Goal: Information Seeking & Learning: Learn about a topic

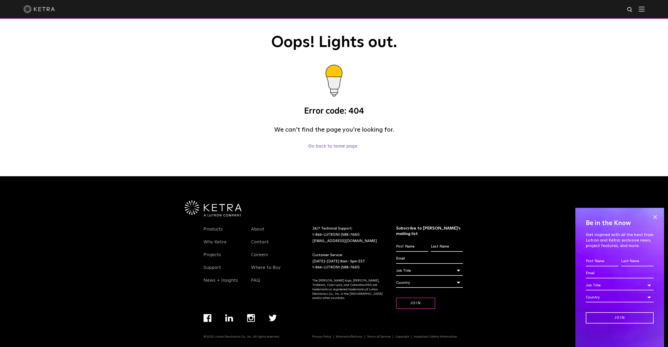
click at [643, 10] on img at bounding box center [641, 9] width 6 height 5
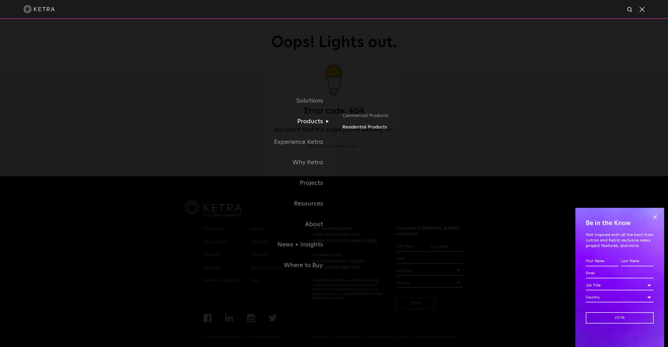
click at [352, 129] on link "Residential Products" at bounding box center [403, 127] width 122 height 8
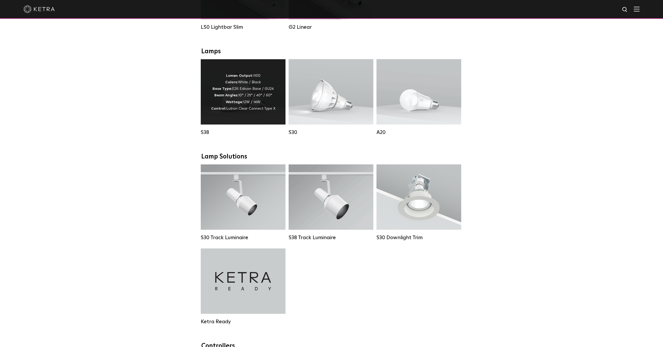
scroll to position [293, 0]
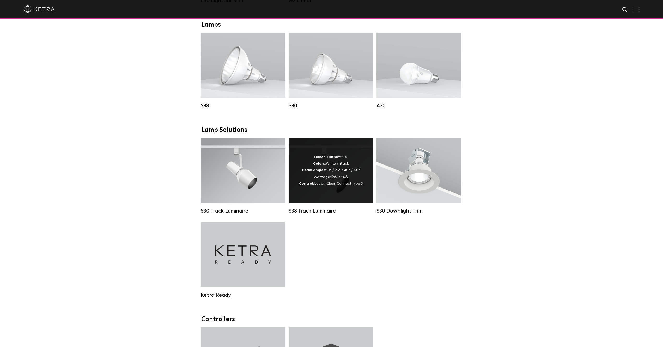
click at [329, 185] on div "Lumen Output: 1100 Colors: White / Black Beam Angles: 10° / 25° / 40° / 60° Wat…" at bounding box center [331, 170] width 64 height 33
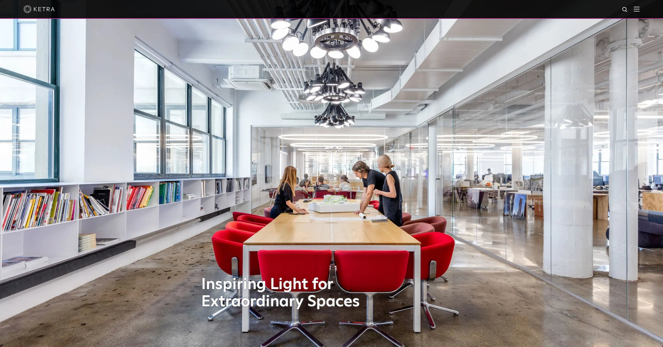
scroll to position [186, 0]
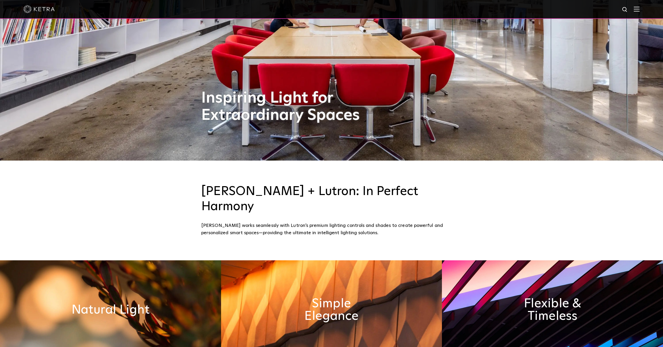
click at [136, 203] on div "Ketra + Lutron: In Perfect Harmony Ketra works seamlessly with Lutron’s premium…" at bounding box center [331, 210] width 663 height 100
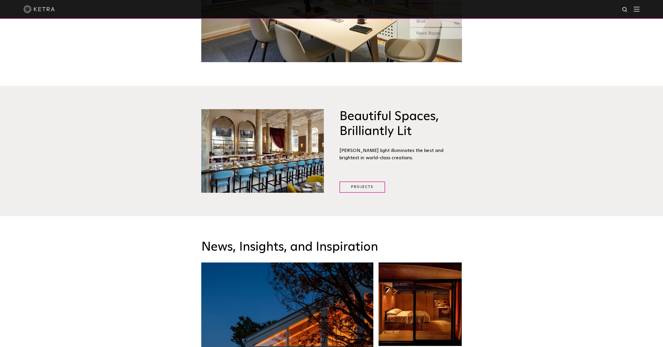
scroll to position [559, 0]
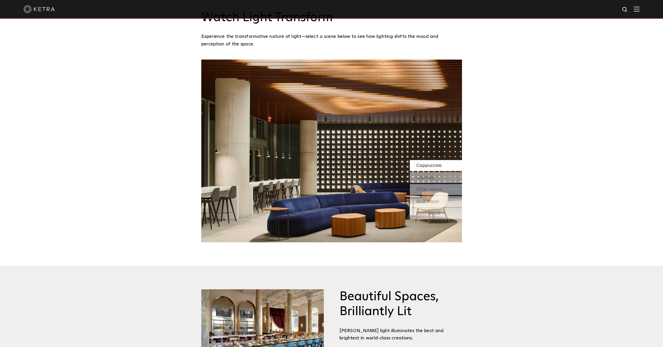
click at [113, 161] on div "Watch Light Transform Experience the transformative nature of light—select a sc…" at bounding box center [331, 114] width 663 height 255
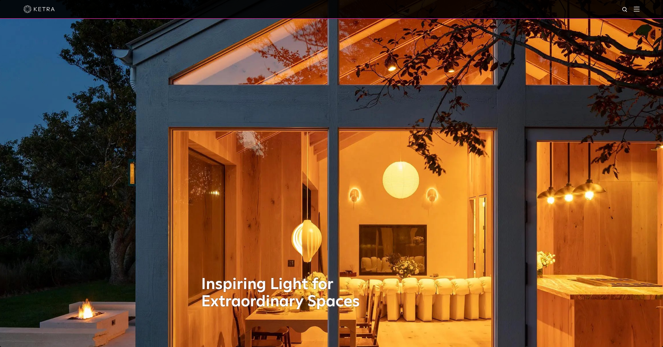
scroll to position [557, 0]
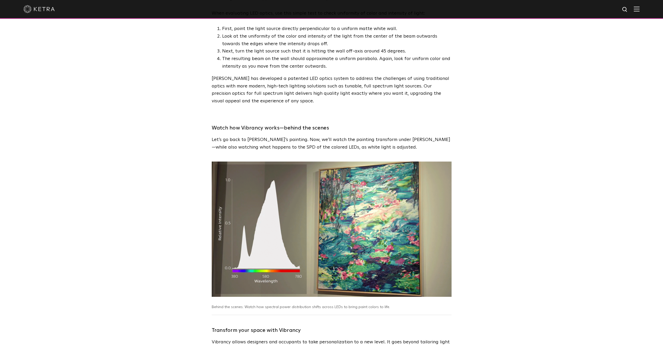
scroll to position [1250, 0]
